Goal: Information Seeking & Learning: Learn about a topic

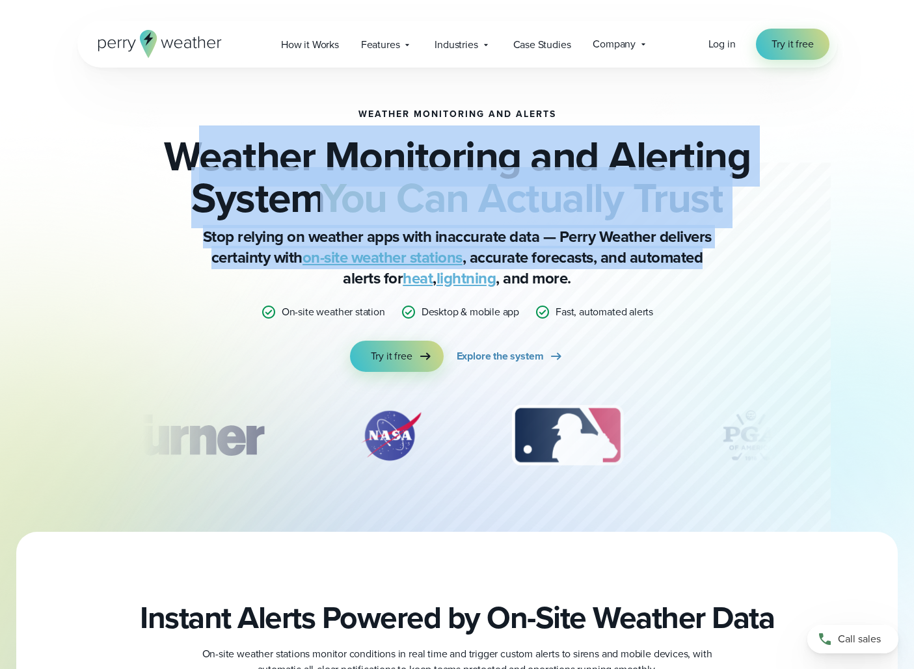
drag, startPoint x: 200, startPoint y: 129, endPoint x: 722, endPoint y: 255, distance: 537.0
click at [722, 255] on div "Weather Monitoring and Alerts Weather Monitoring and Alerting System You Can Ac…" at bounding box center [456, 240] width 629 height 263
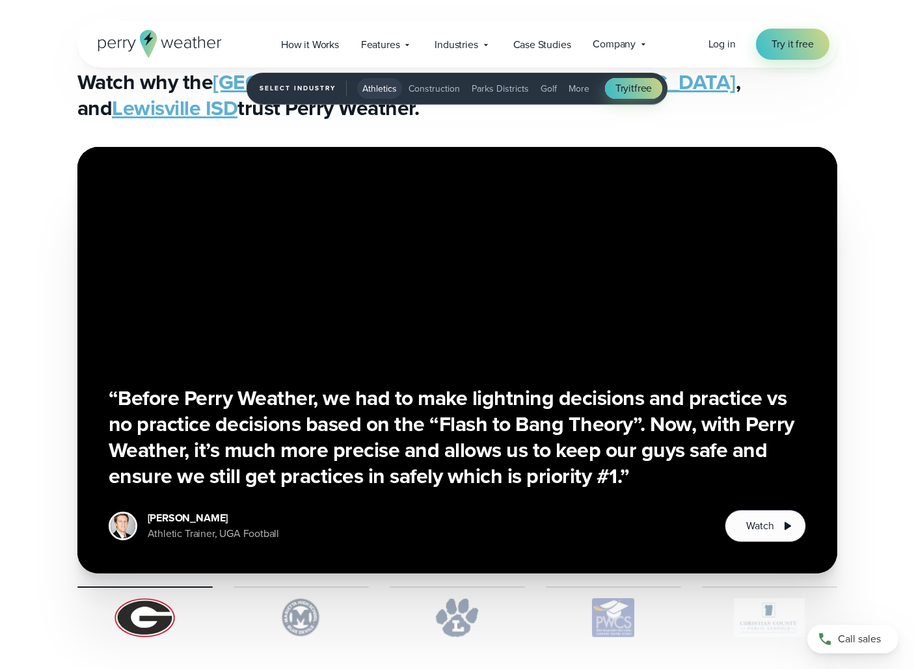
scroll to position [3194, 0]
click at [305, 602] on img "1 of 5" at bounding box center [300, 617] width 135 height 39
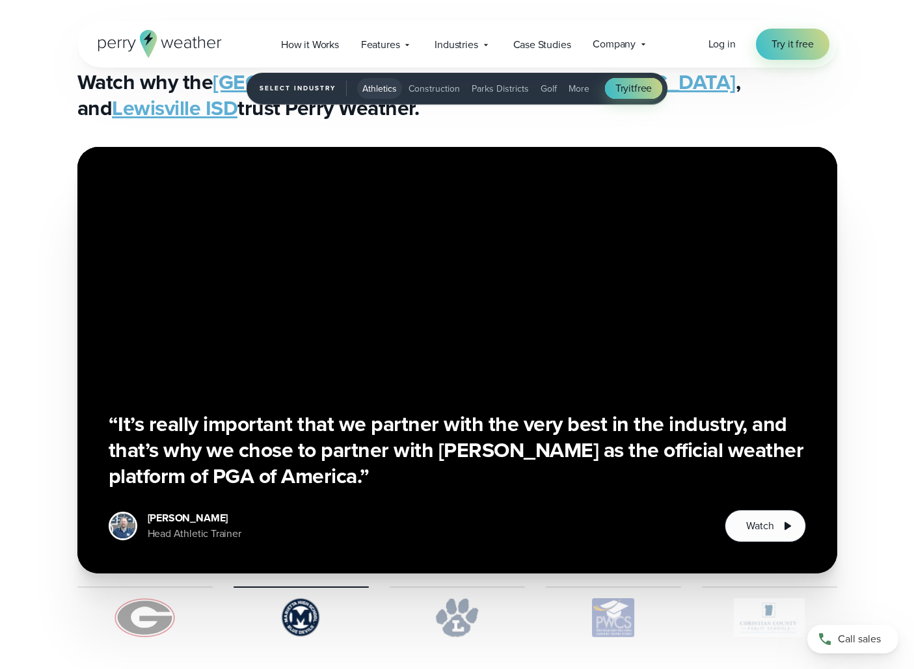
click at [445, 607] on img "1 of 5" at bounding box center [456, 617] width 135 height 39
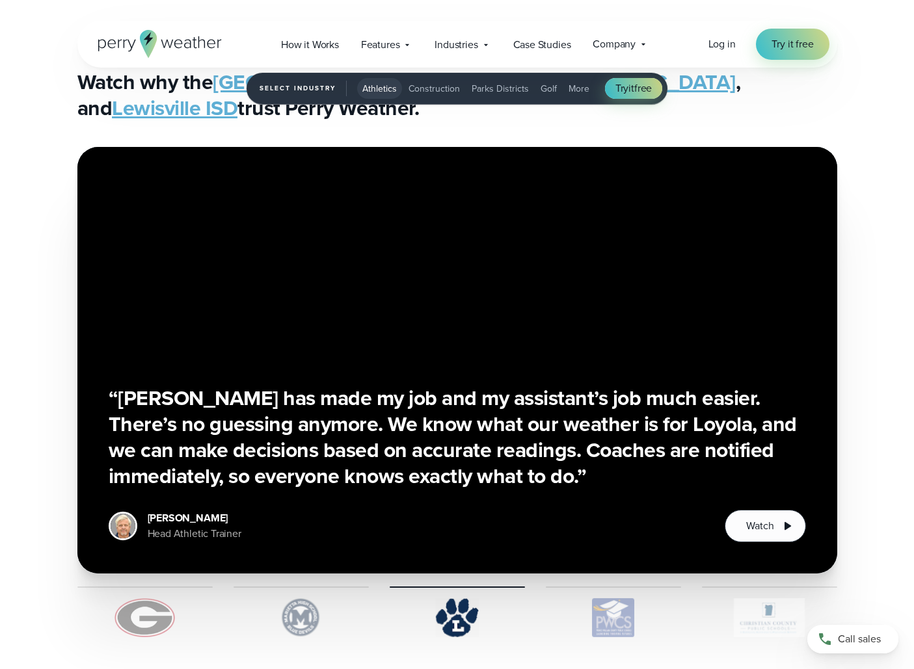
click at [581, 612] on img "1 of 5" at bounding box center [613, 617] width 135 height 39
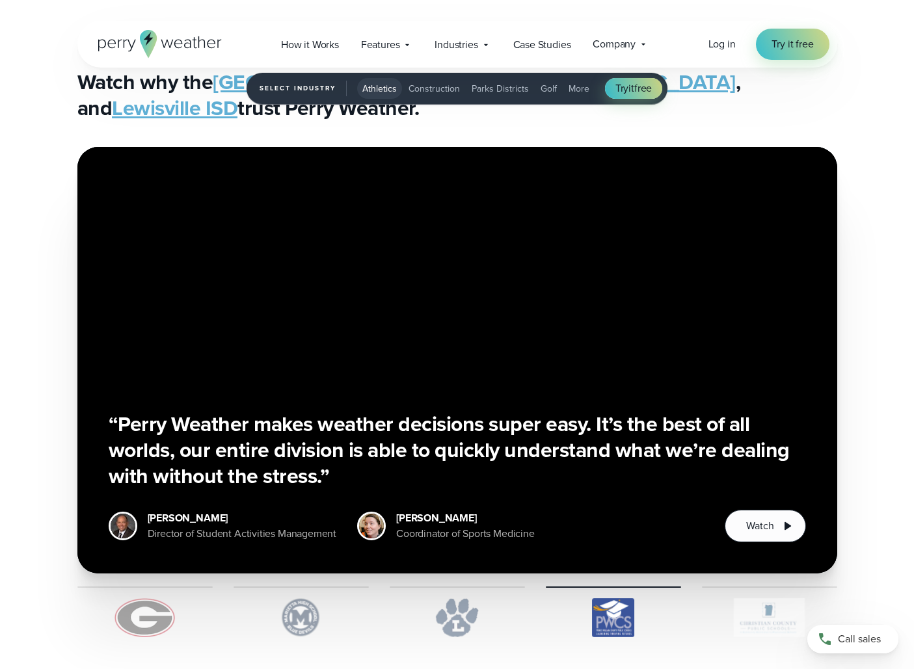
click at [728, 615] on img "1 of 5" at bounding box center [769, 617] width 135 height 39
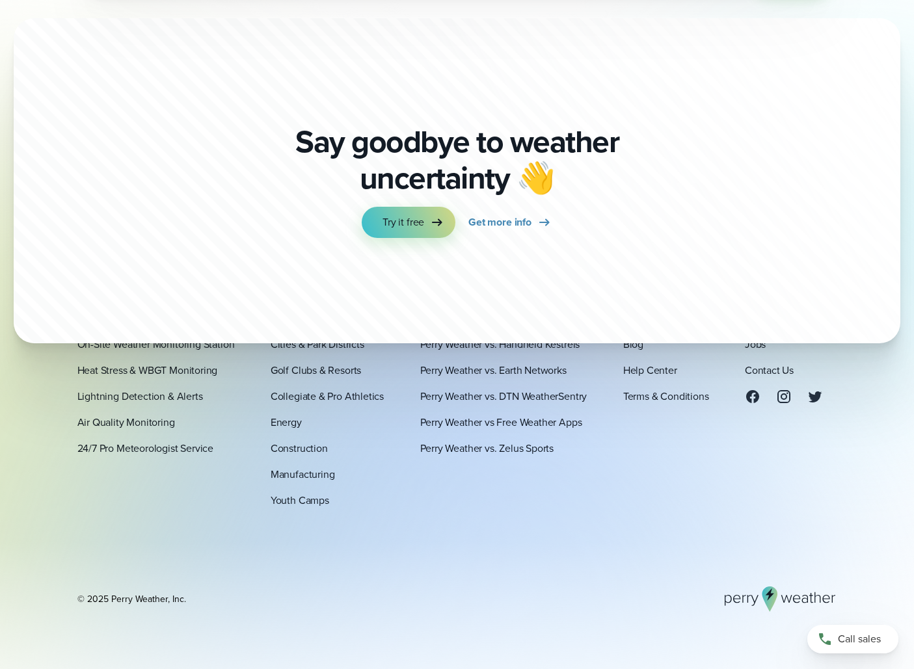
scroll to position [4720, 0]
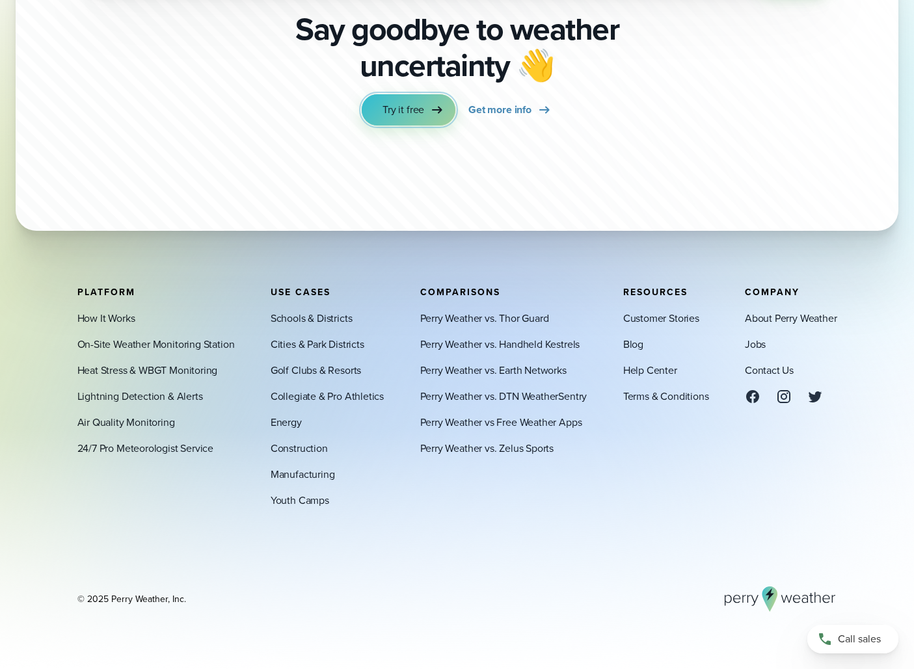
click at [408, 107] on span "Try it free" at bounding box center [403, 110] width 42 height 16
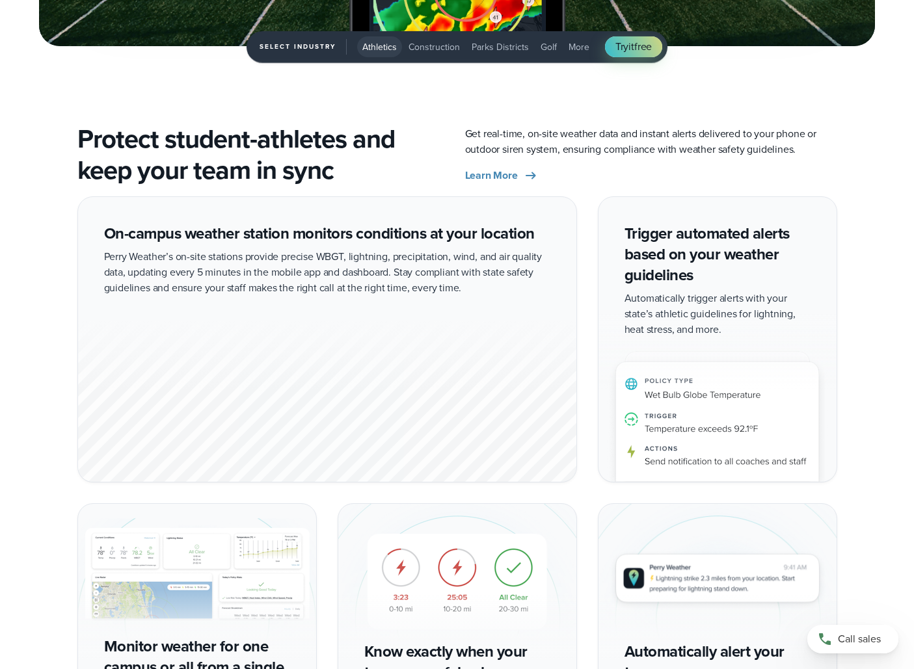
scroll to position [2555, 0]
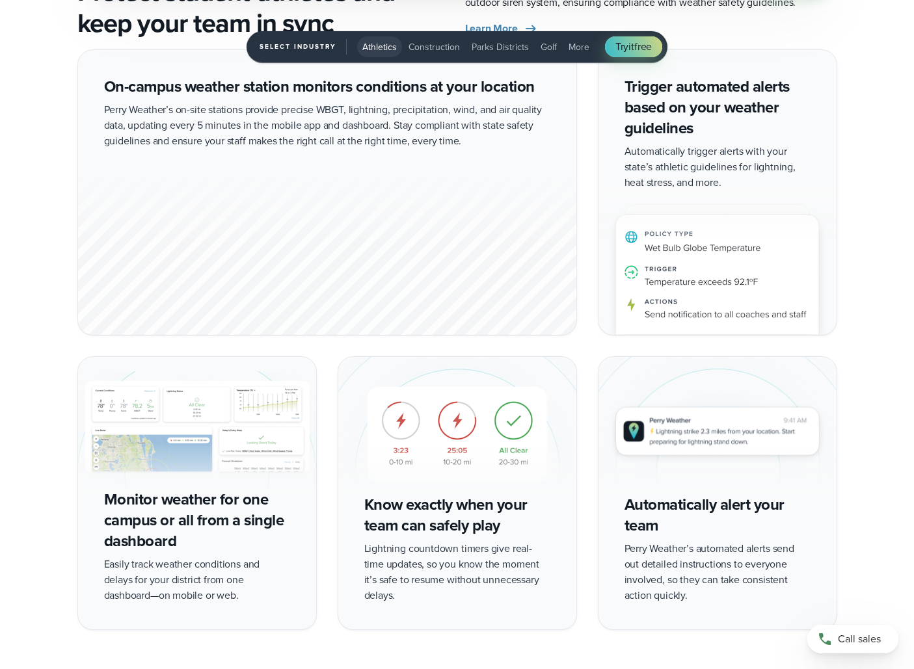
click at [202, 471] on img "1 of 5" at bounding box center [197, 434] width 238 height 155
drag, startPoint x: 169, startPoint y: 510, endPoint x: 230, endPoint y: 542, distance: 69.2
click at [230, 542] on div "Monitor weather for one campus or all from a single dashboard Easily track weat…" at bounding box center [196, 492] width 239 height 273
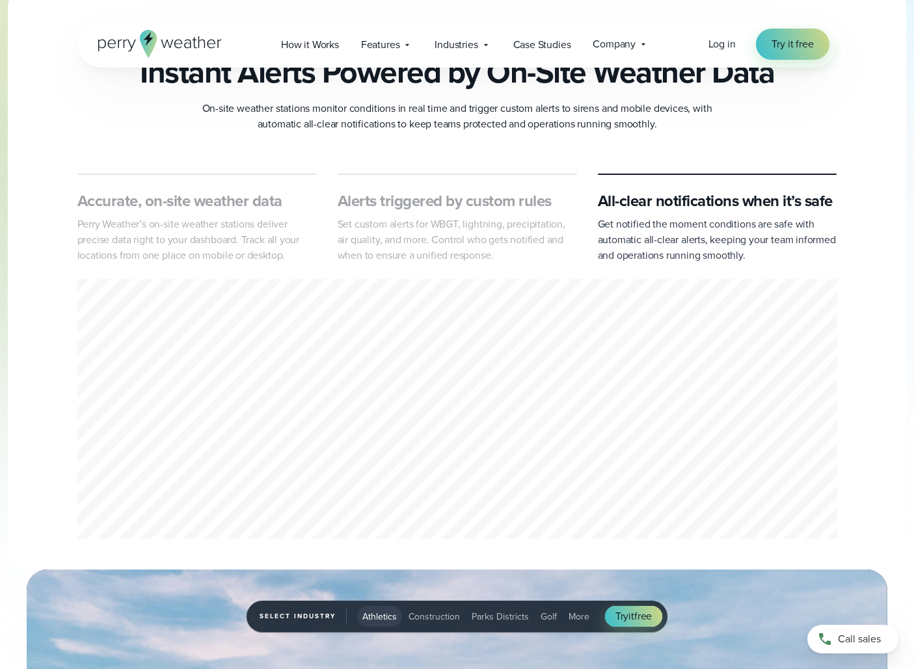
scroll to position [543, 0]
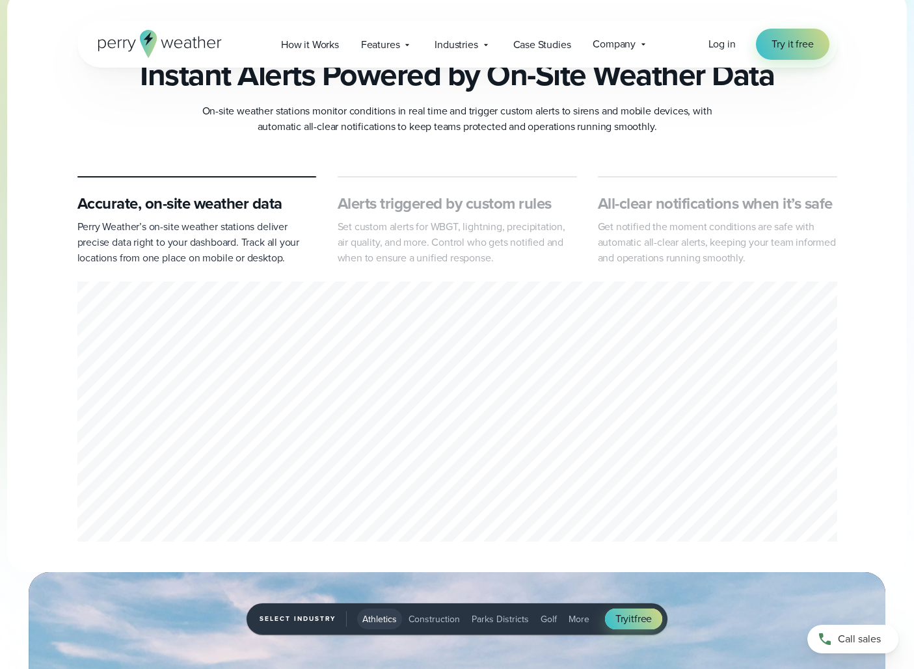
click at [192, 231] on p "Perry Weather’s on-site weather stations deliver precise data right to your das…" at bounding box center [196, 242] width 239 height 47
click at [392, 247] on p "Set custom alerts for WBGT, lightning, precipitation, air quality, and more. Co…" at bounding box center [456, 242] width 239 height 47
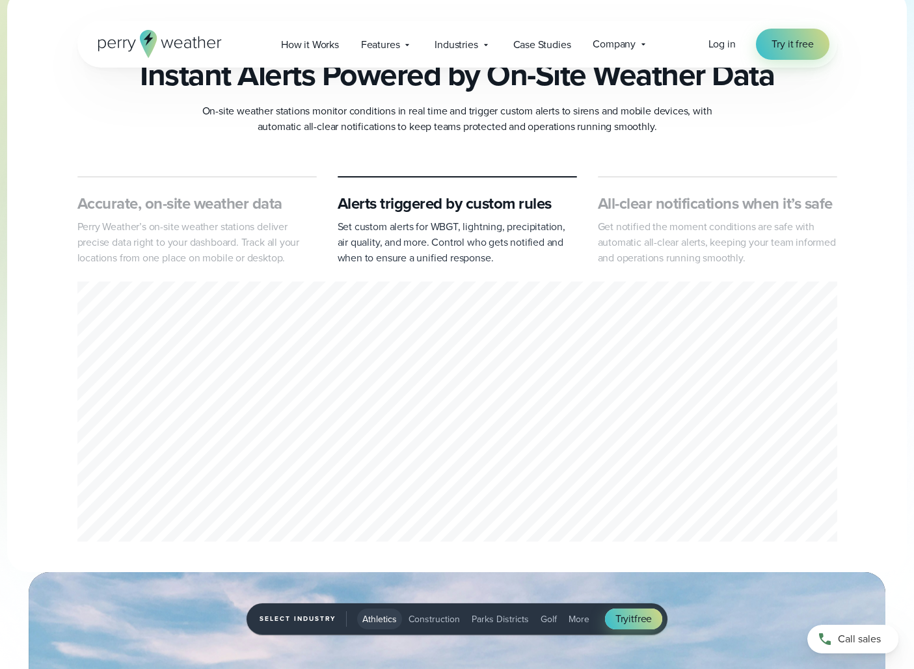
click at [687, 246] on p "Get notified the moment conditions are safe with automatic all-clear alerts, ke…" at bounding box center [717, 242] width 239 height 47
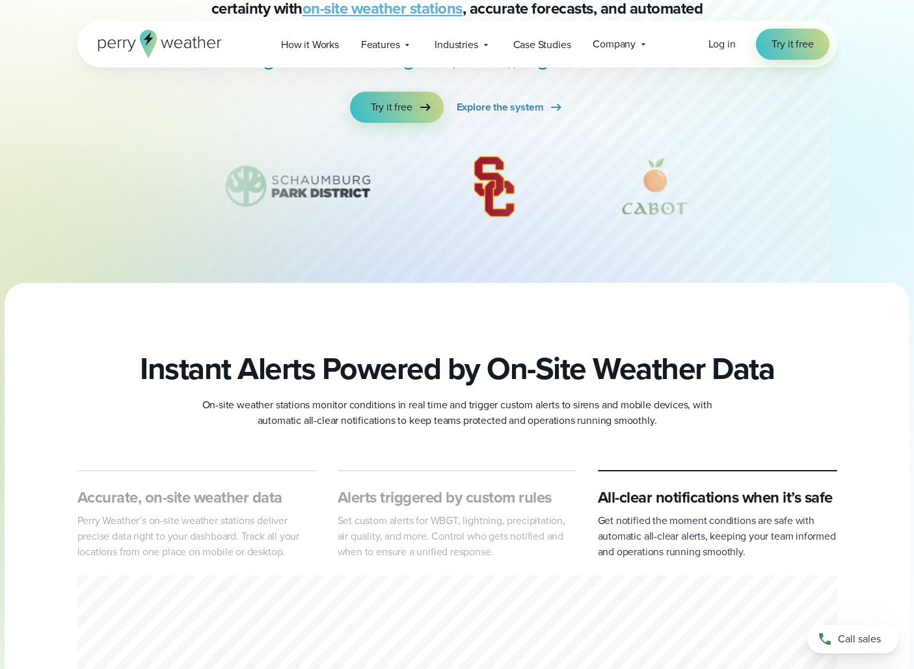
scroll to position [0, 0]
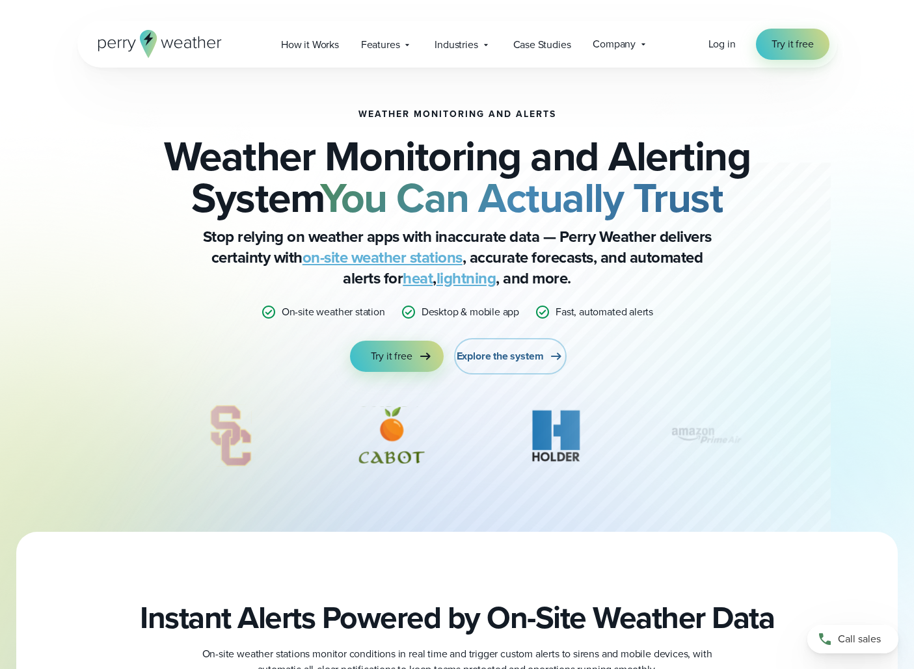
click at [477, 355] on span "Explore the system" at bounding box center [499, 357] width 87 height 16
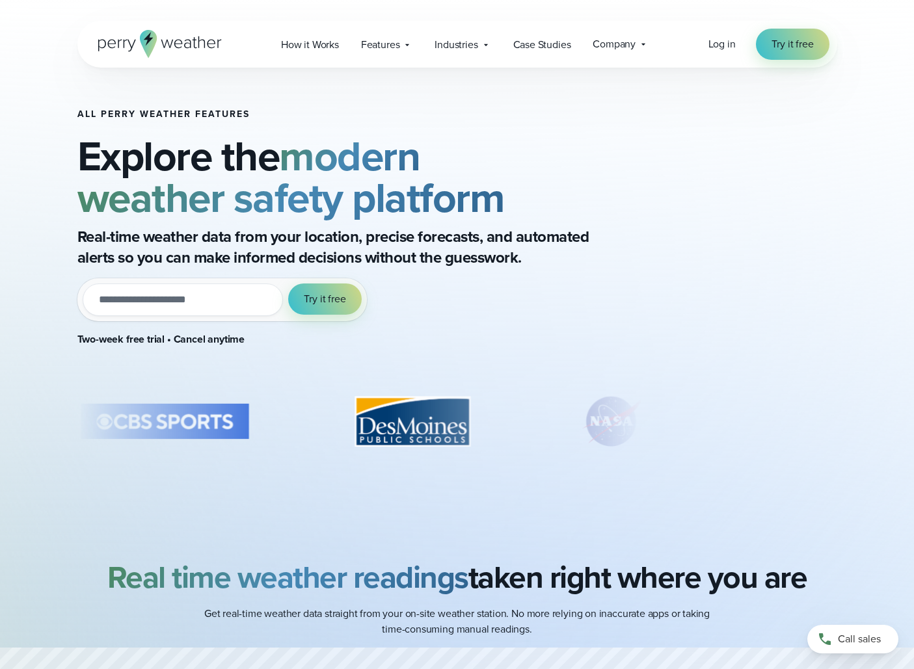
click at [126, 34] on icon at bounding box center [160, 44] width 124 height 28
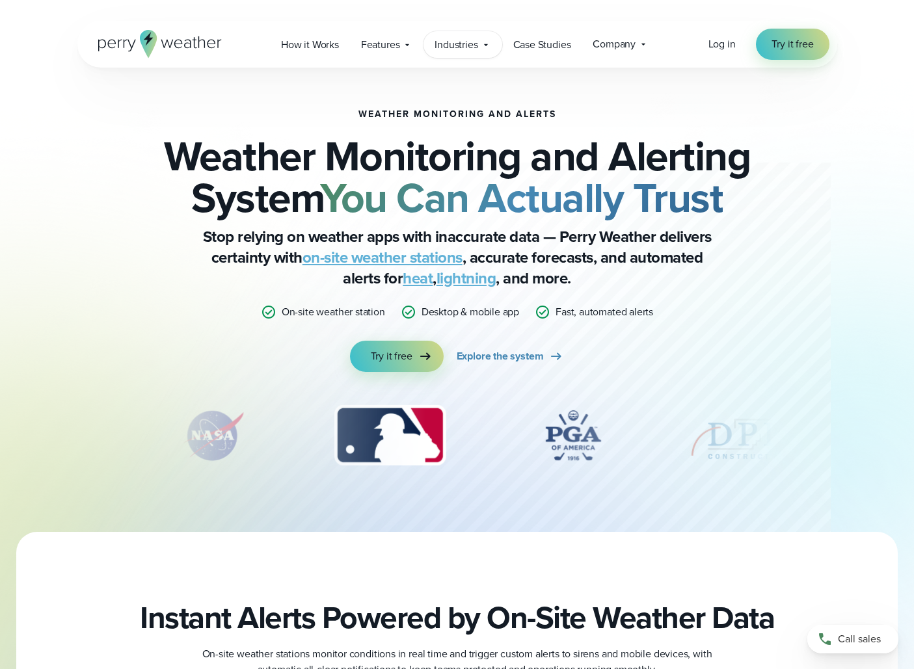
click at [460, 44] on span "Industries" at bounding box center [455, 45] width 43 height 16
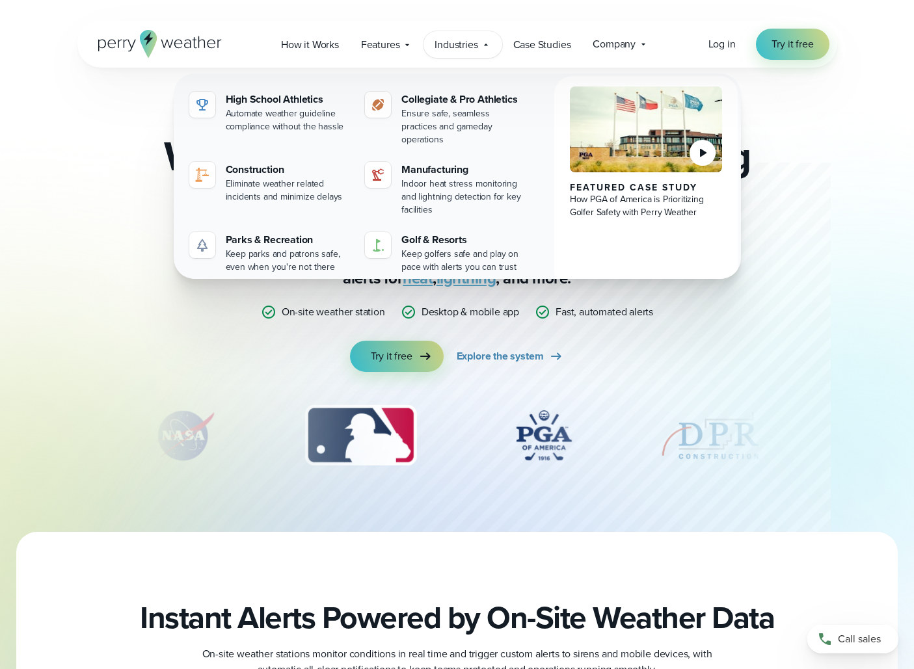
click at [460, 44] on span "Industries" at bounding box center [455, 45] width 43 height 16
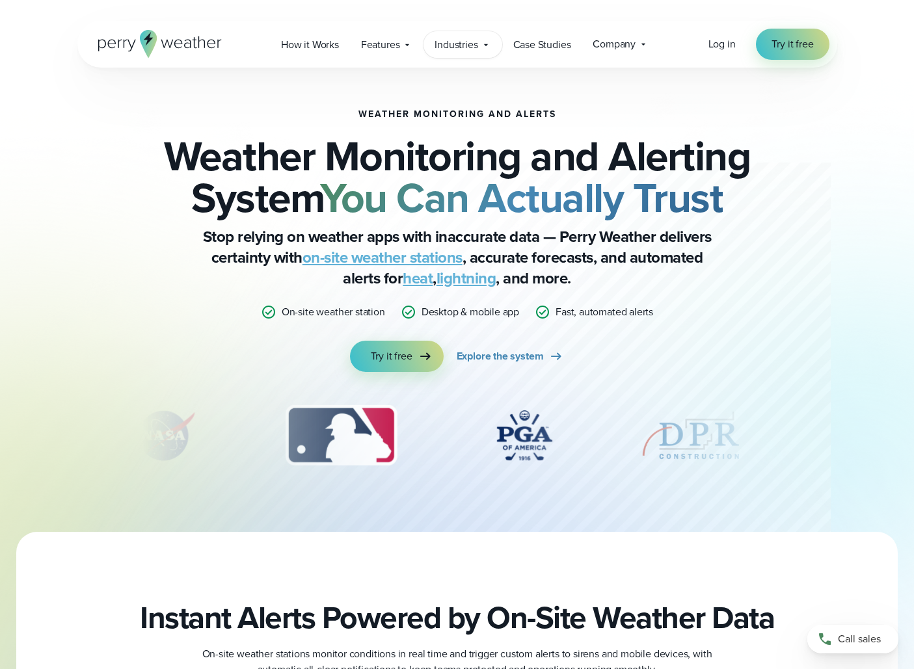
click at [460, 44] on span "Industries" at bounding box center [455, 45] width 43 height 16
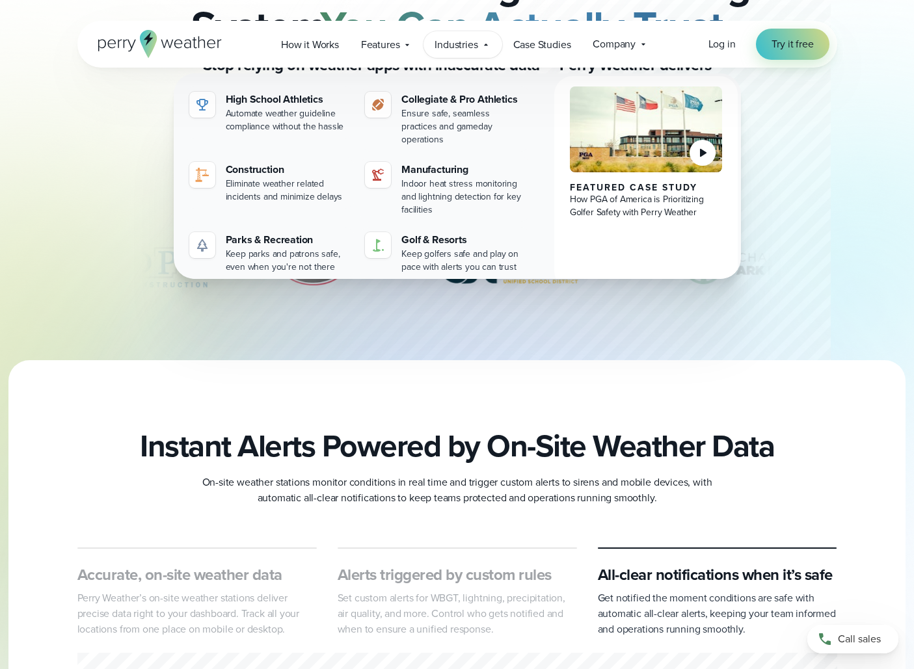
scroll to position [180, 0]
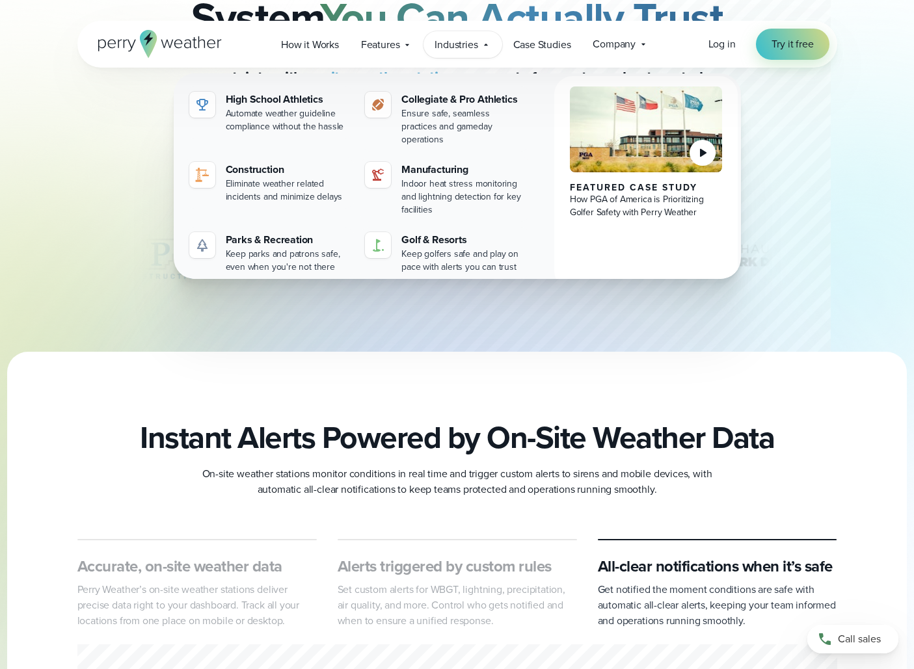
click at [334, 434] on h2 "Instant Alerts Powered by On-Site Weather Data" at bounding box center [457, 437] width 634 height 36
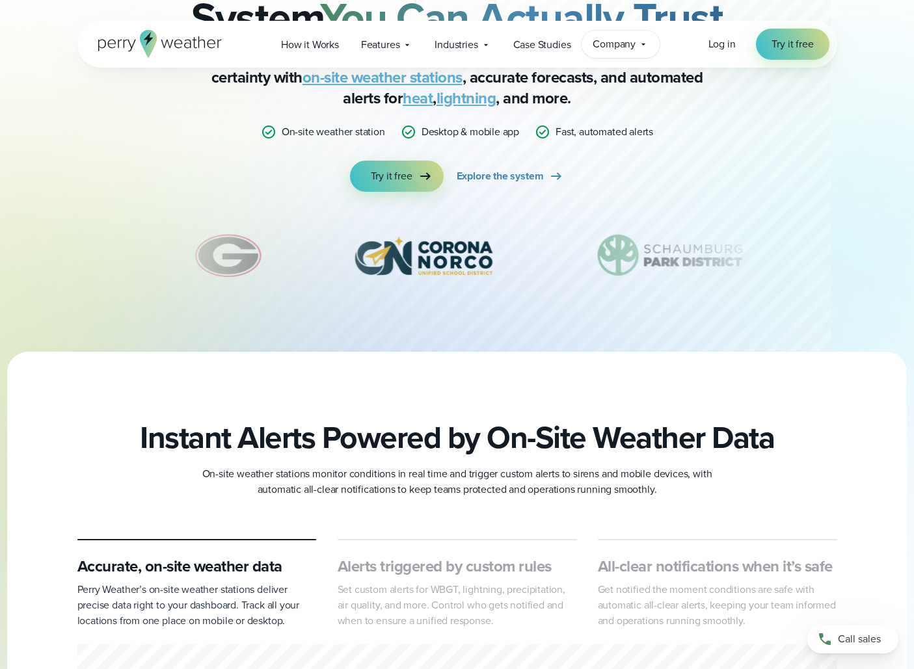
click at [617, 47] on span "Company" at bounding box center [613, 44] width 43 height 16
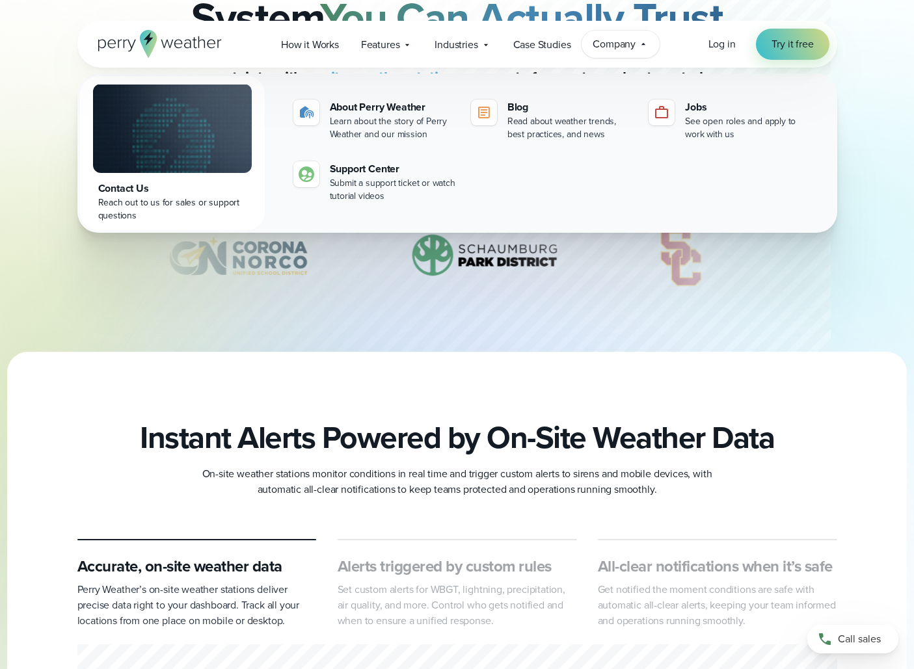
click at [364, 410] on div at bounding box center [456, 643] width 899 height 583
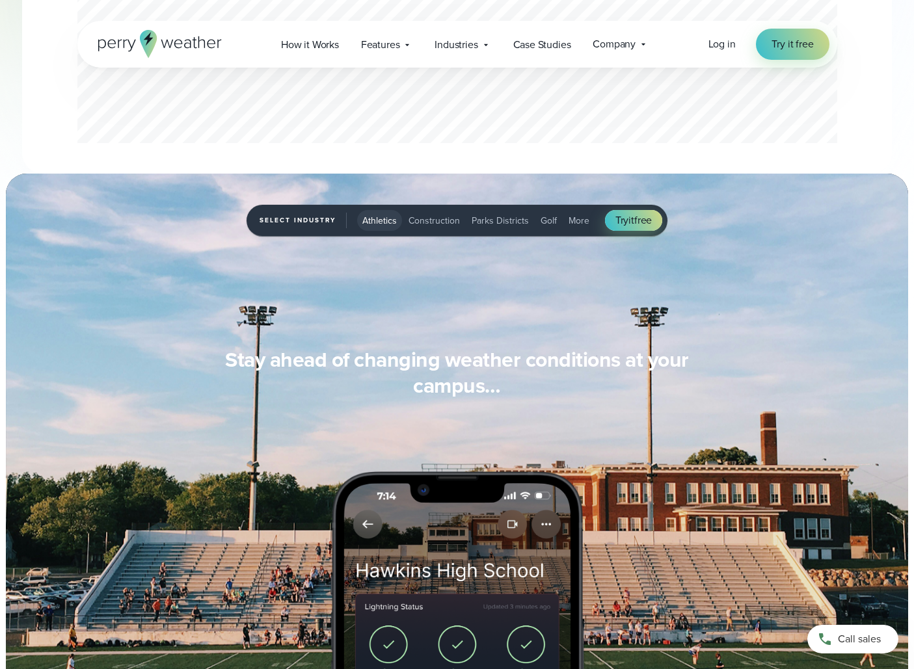
scroll to position [935, 0]
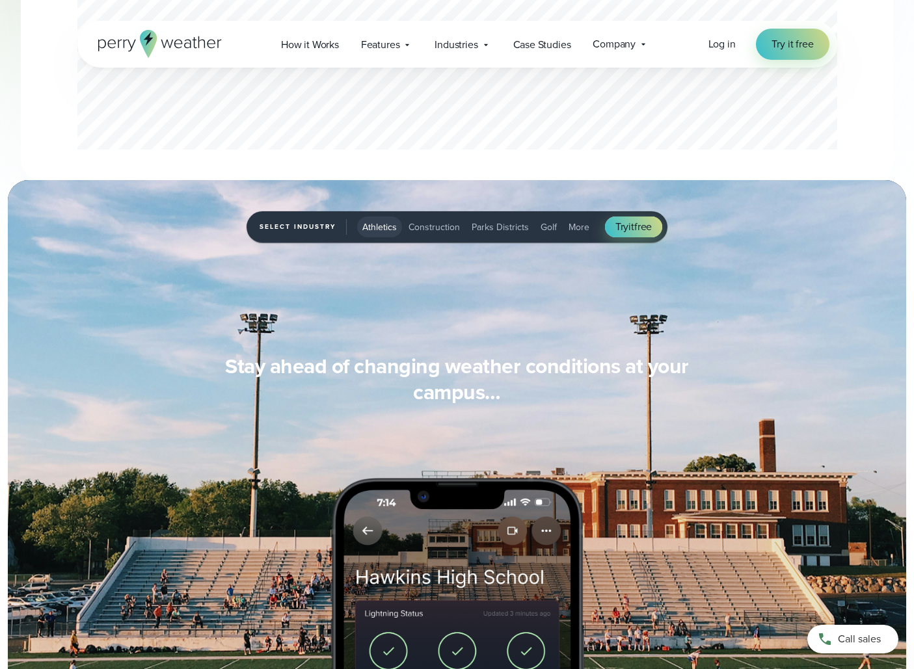
click at [503, 226] on span "Parks Districts" at bounding box center [499, 227] width 57 height 14
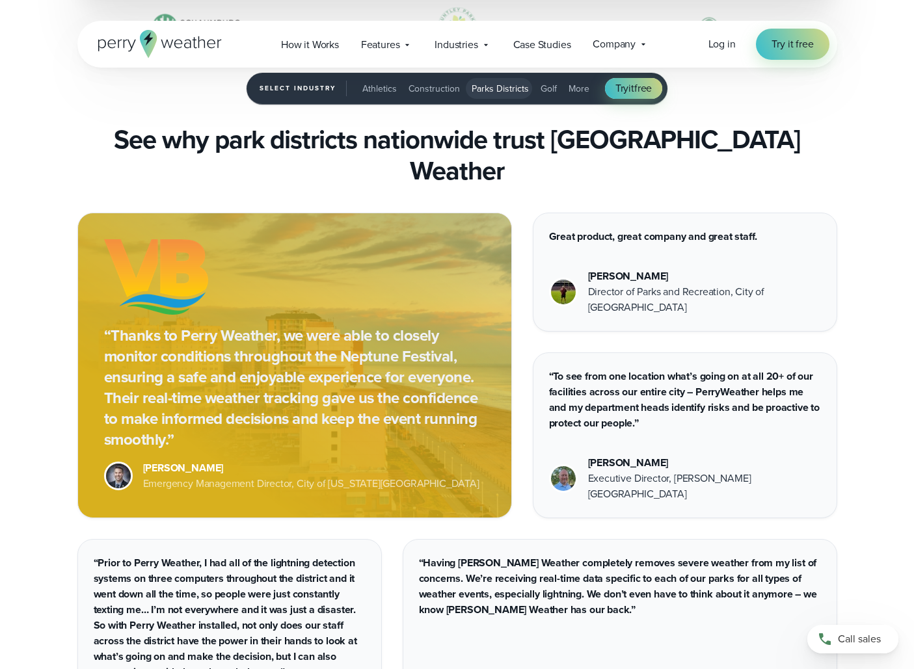
scroll to position [3798, 0]
click at [378, 95] on button "Athletics" at bounding box center [379, 88] width 45 height 21
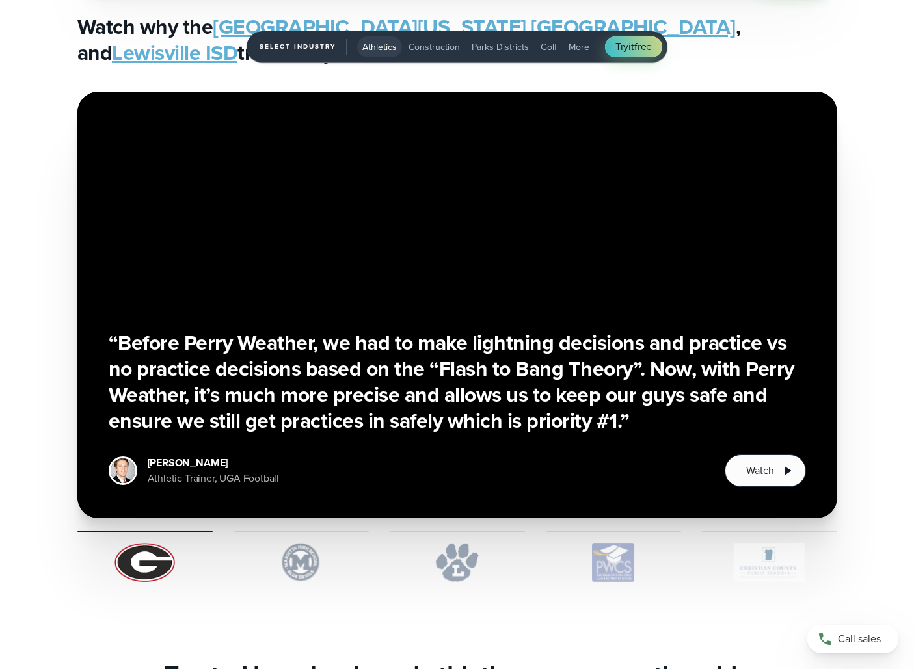
scroll to position [3250, 0]
